Goal: Navigation & Orientation: Find specific page/section

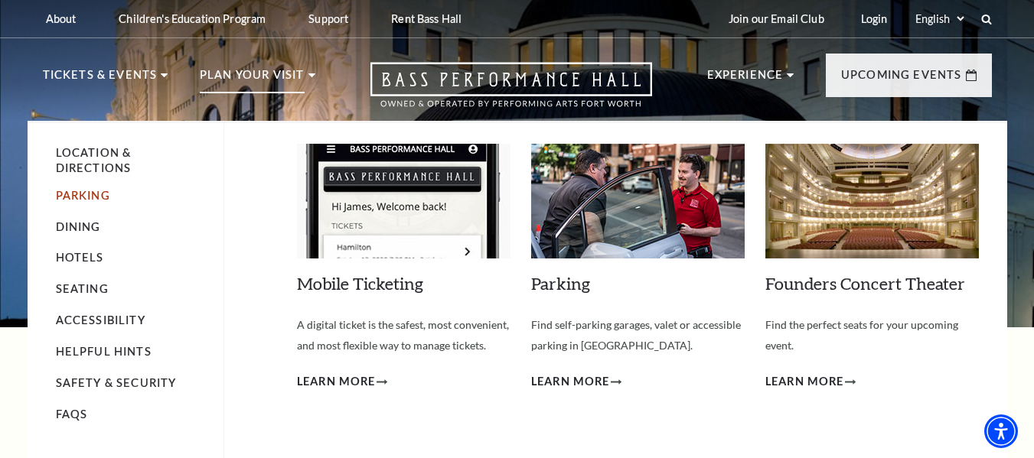
click at [89, 190] on link "Parking" at bounding box center [83, 195] width 54 height 13
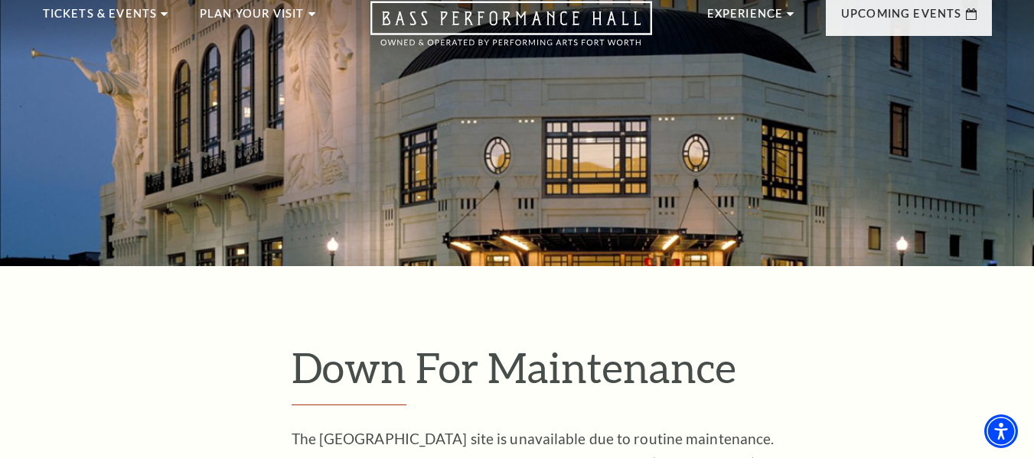
scroll to position [306, 0]
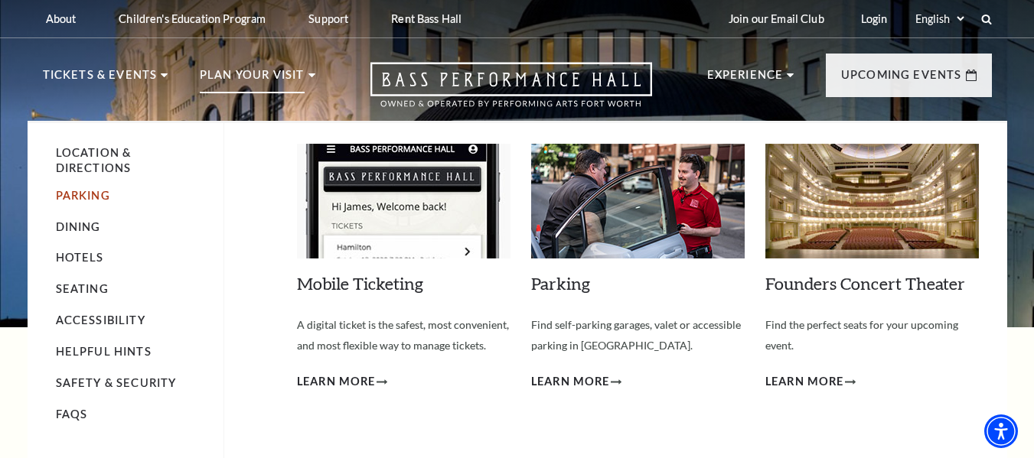
click at [85, 190] on link "Parking" at bounding box center [83, 195] width 54 height 13
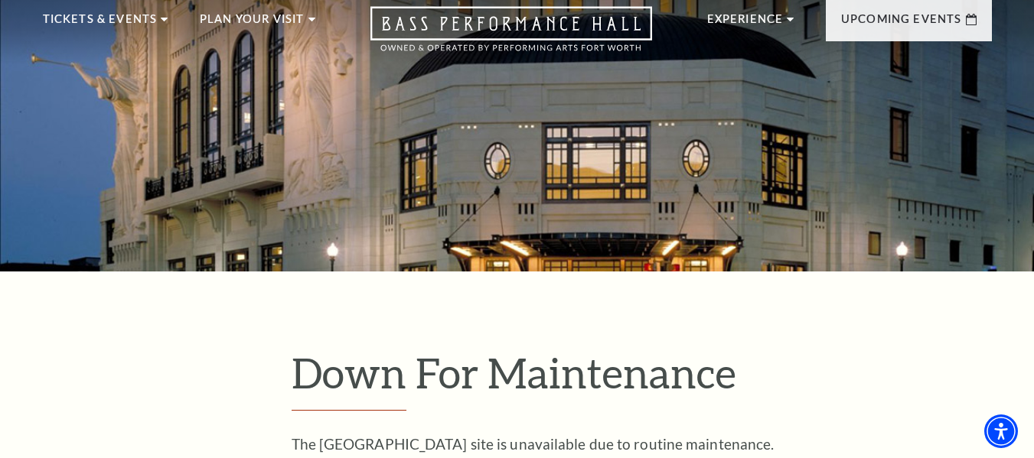
scroll to position [51, 0]
